Goal: Book appointment/travel/reservation

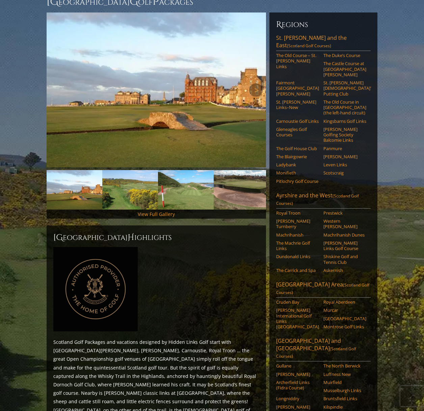
scroll to position [80, 0]
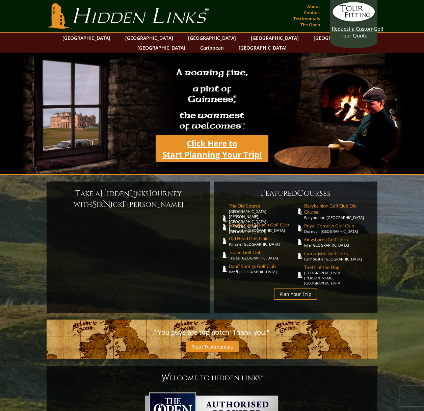
click at [211, 135] on link "Click Here to Start Planning Your Trip!" at bounding box center [212, 148] width 113 height 27
